Goal: Transaction & Acquisition: Purchase product/service

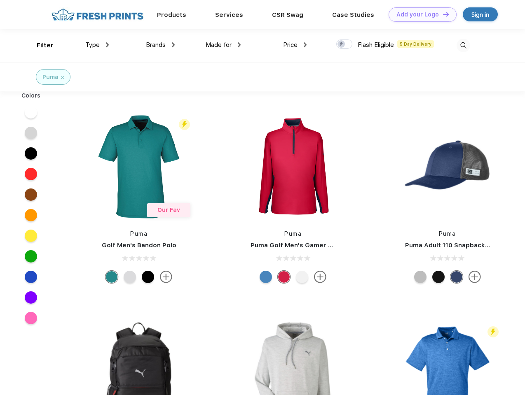
scroll to position [0, 0]
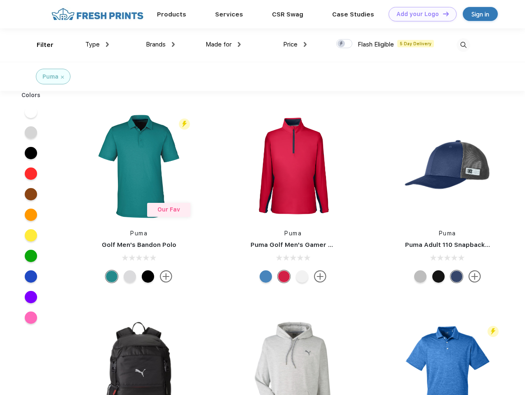
click at [419, 14] on link "Add your Logo Design Tool" at bounding box center [422, 14] width 68 height 14
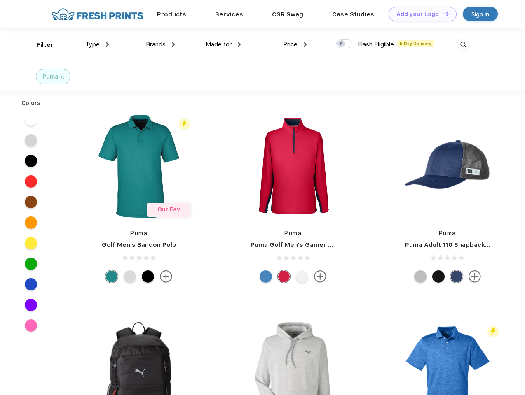
click at [40, 45] on div "Filter" at bounding box center [45, 44] width 17 height 9
click at [97, 44] on span "Type" at bounding box center [92, 44] width 14 height 7
click at [160, 44] on span "Brands" at bounding box center [156, 44] width 20 height 7
click at [223, 44] on span "Made for" at bounding box center [218, 44] width 26 height 7
click at [295, 44] on span "Price" at bounding box center [290, 44] width 14 height 7
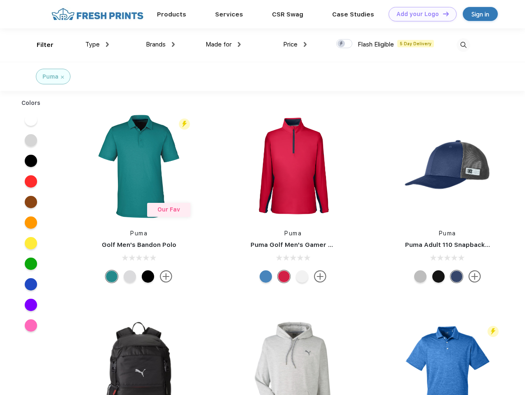
click at [344, 44] on div at bounding box center [344, 43] width 16 height 9
click at [341, 44] on input "checkbox" at bounding box center [338, 41] width 5 height 5
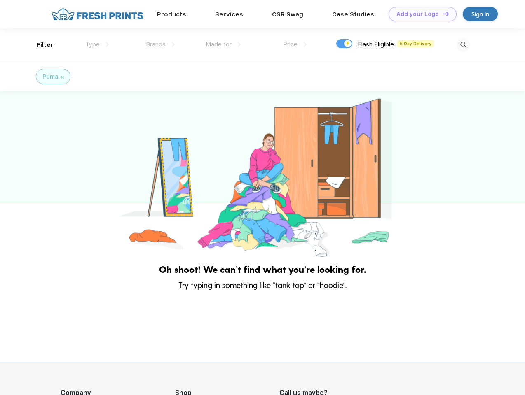
click at [463, 45] on img at bounding box center [463, 45] width 14 height 14
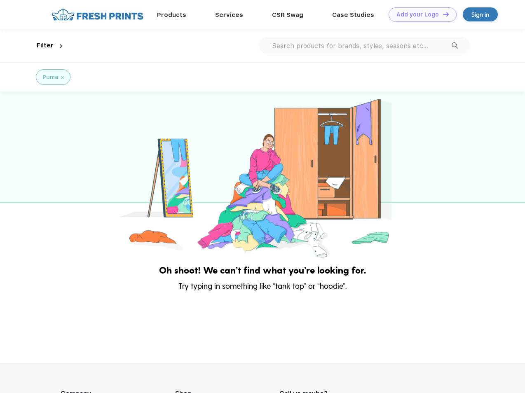
click at [31, 112] on div at bounding box center [262, 175] width 525 height 168
click at [31, 133] on div at bounding box center [262, 175] width 525 height 168
